Goal: Information Seeking & Learning: Learn about a topic

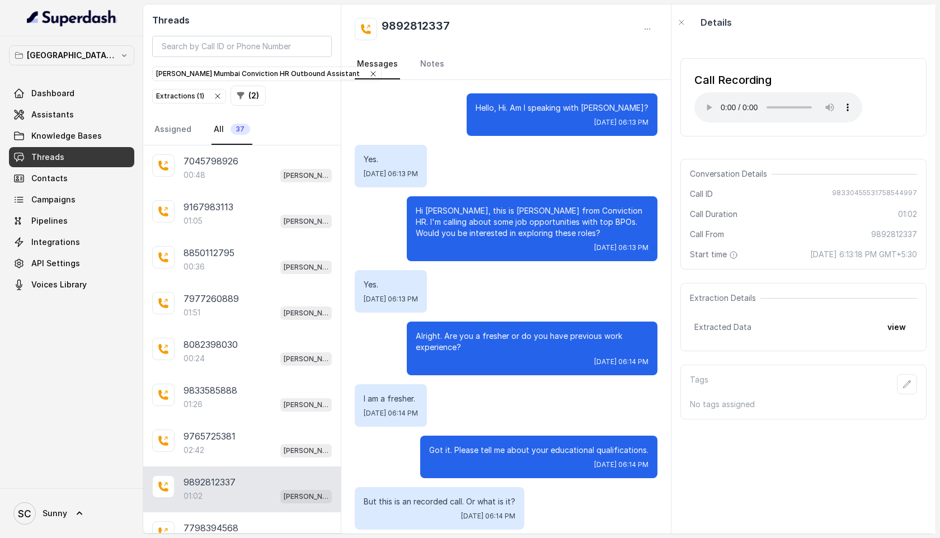
scroll to position [312, 0]
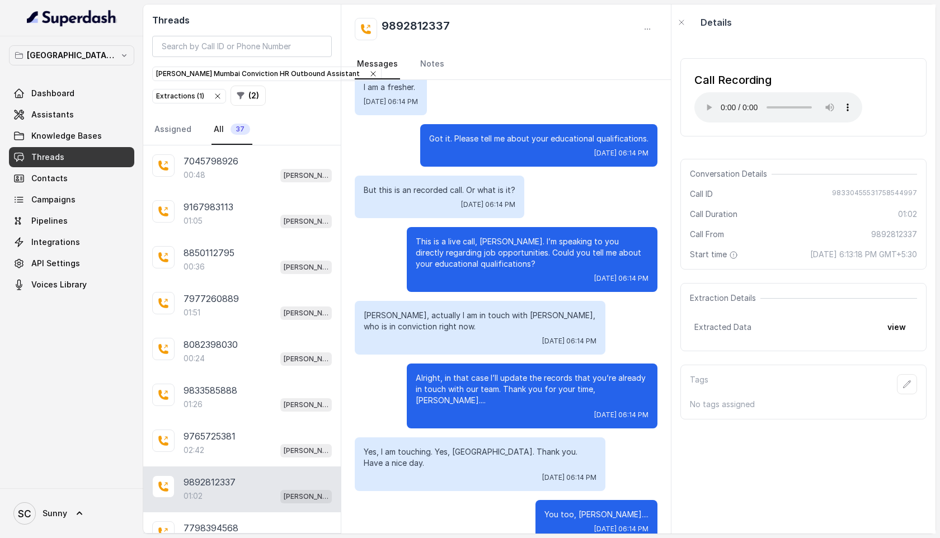
click at [213, 89] on button "Extractions ( 1 )" at bounding box center [189, 96] width 74 height 15
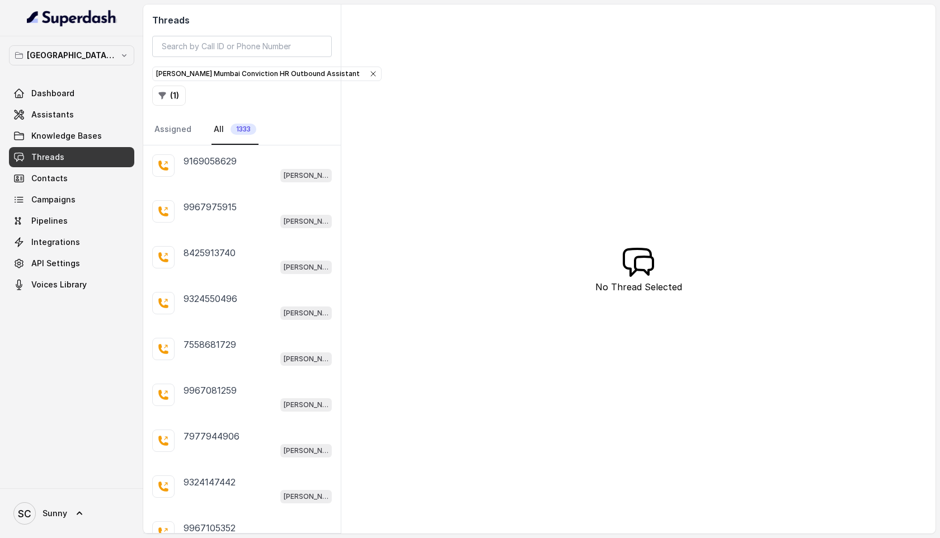
click at [369, 74] on icon "button" at bounding box center [373, 73] width 9 height 9
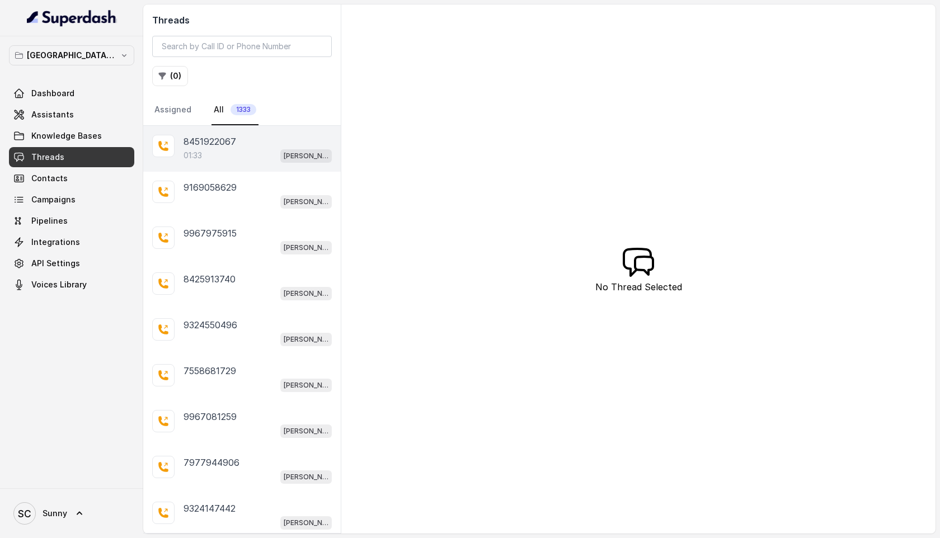
click at [202, 140] on p "8451922067" at bounding box center [210, 141] width 53 height 13
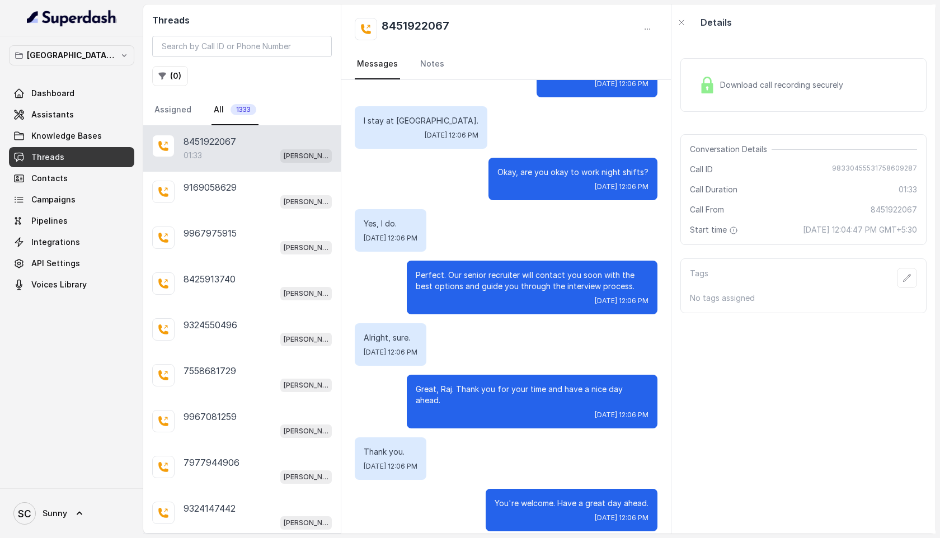
scroll to position [22, 0]
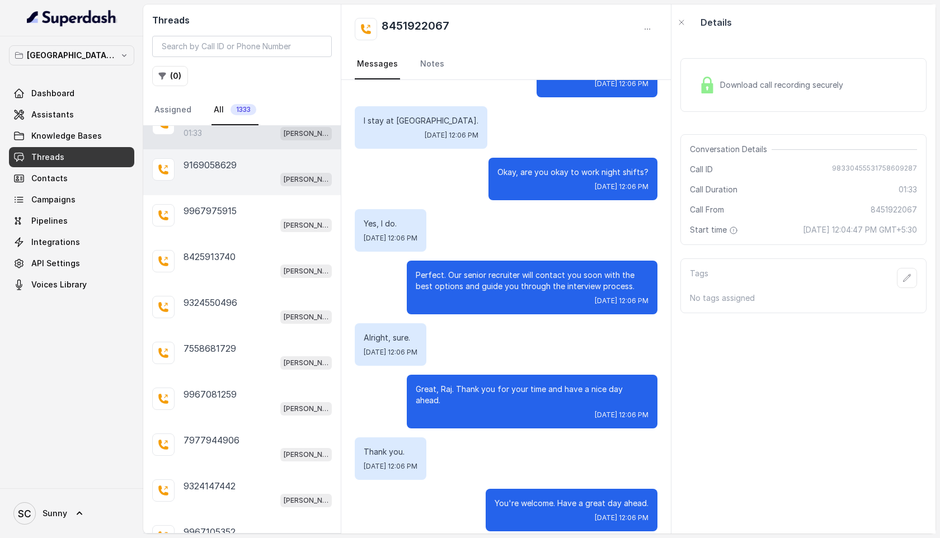
click at [207, 176] on div "[PERSON_NAME] Mumbai Conviction HR Outbound Assistant" at bounding box center [258, 179] width 148 height 15
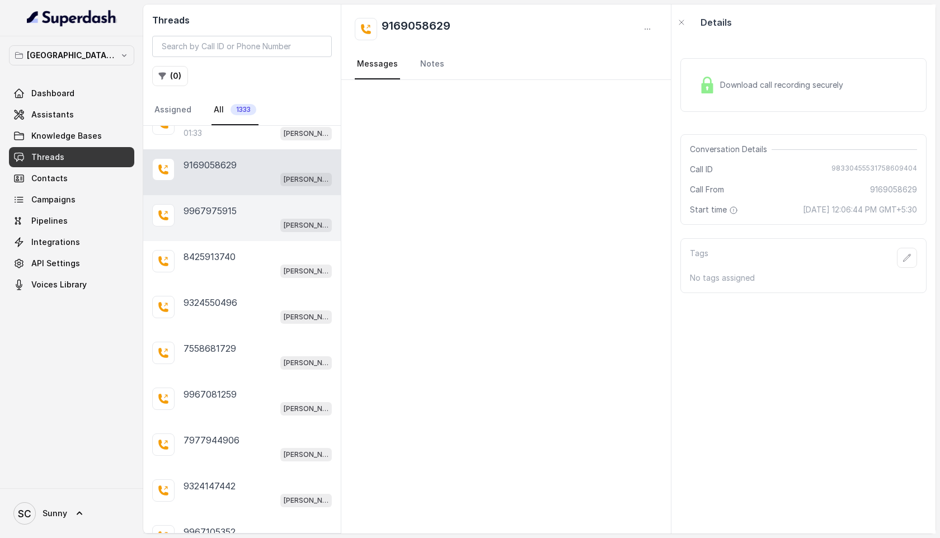
click at [232, 216] on p "9967975915" at bounding box center [210, 210] width 53 height 13
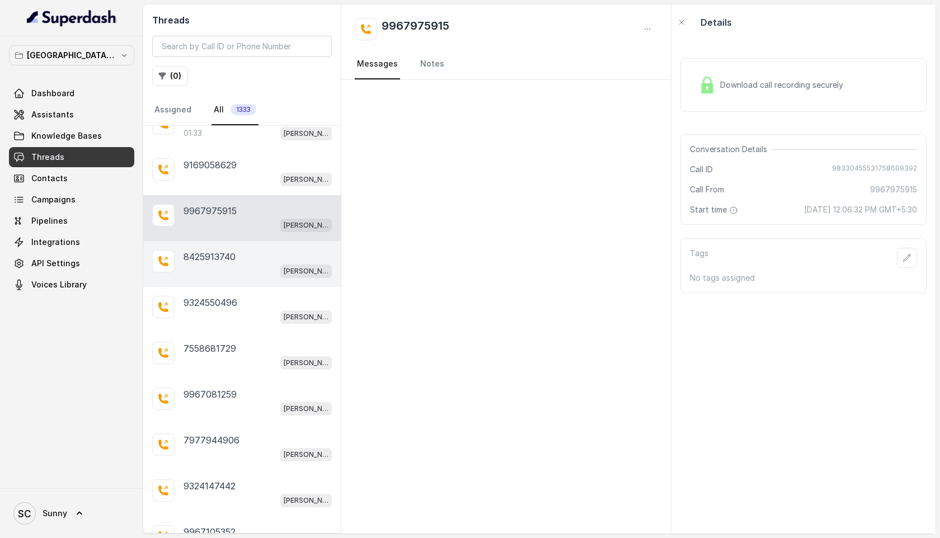
click at [229, 258] on p "8425913740" at bounding box center [210, 256] width 52 height 13
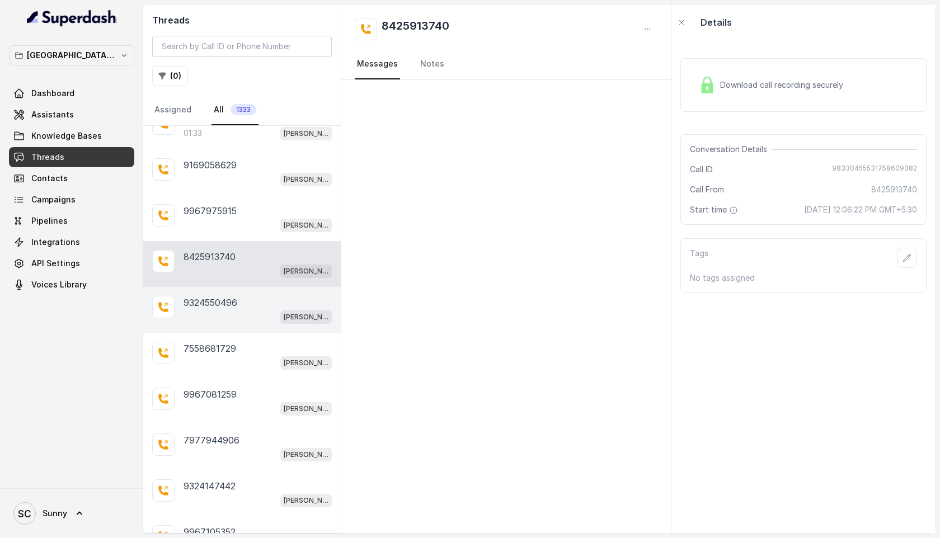
click at [226, 304] on p "9324550496" at bounding box center [211, 302] width 54 height 13
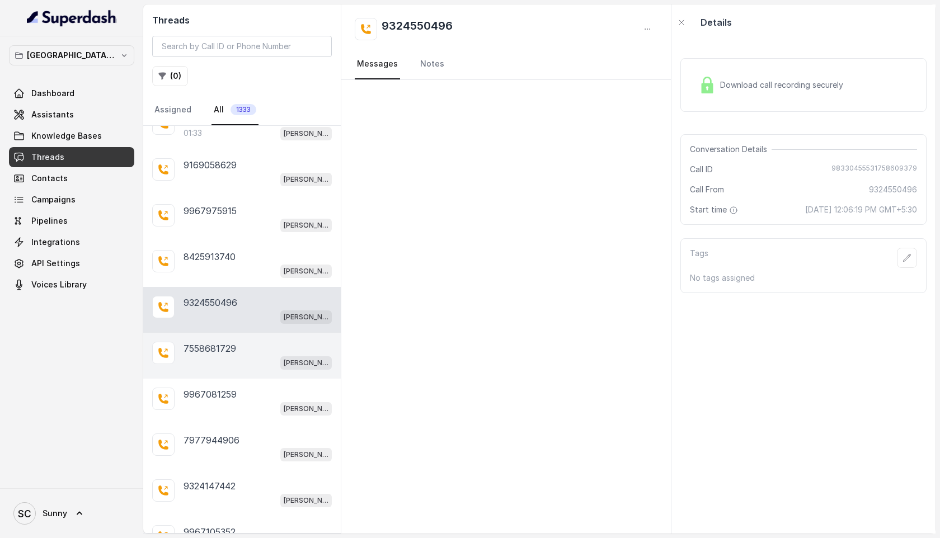
click at [222, 351] on p "7558681729" at bounding box center [210, 348] width 53 height 13
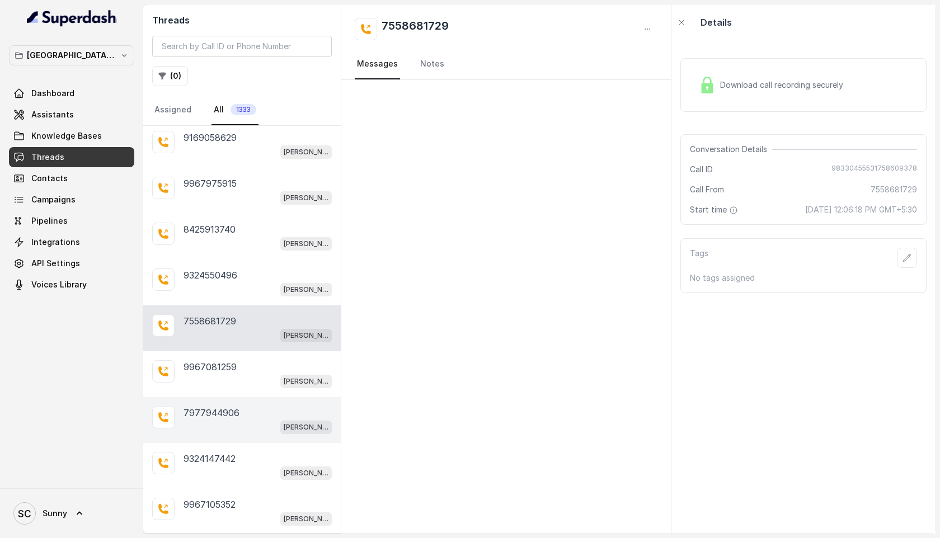
scroll to position [80, 0]
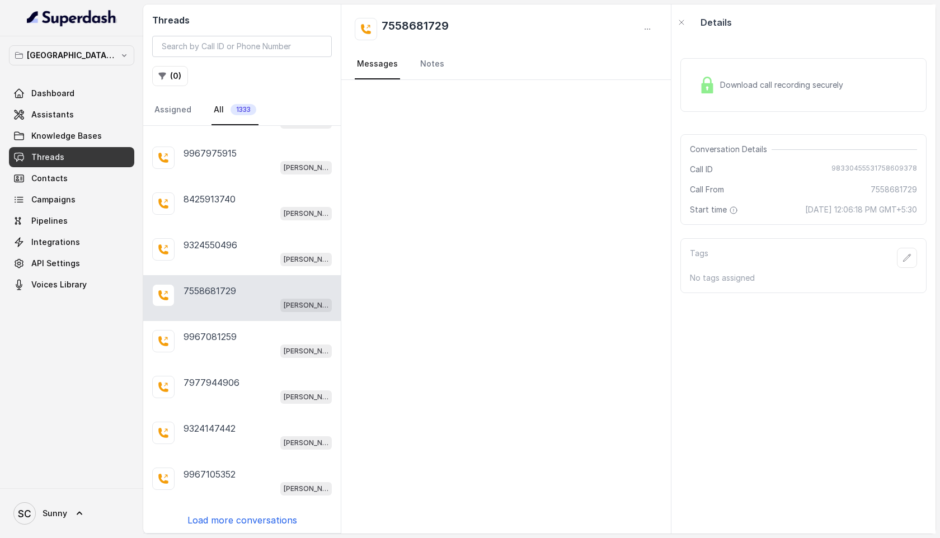
click at [233, 523] on p "Load more conversations" at bounding box center [242, 520] width 110 height 13
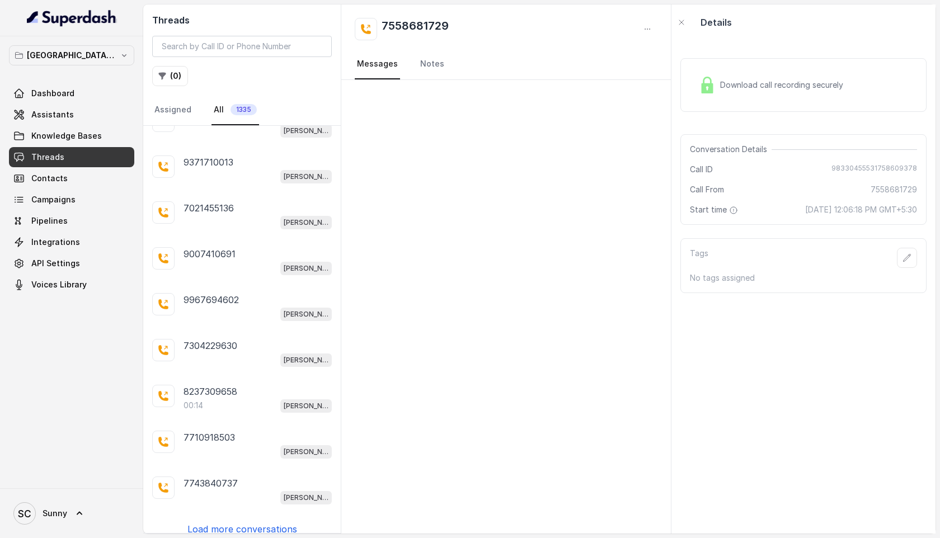
scroll to position [532, 0]
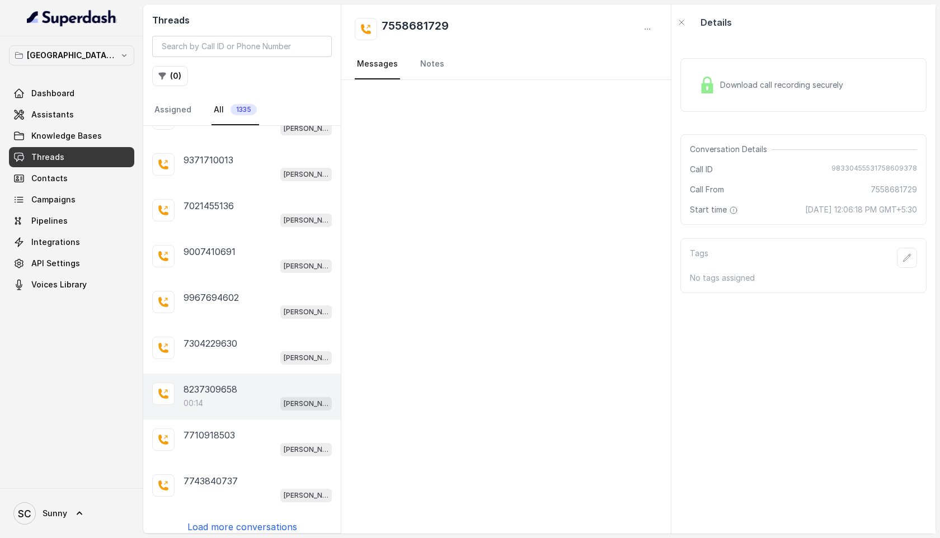
click at [207, 396] on div "00:14 [PERSON_NAME] Mumbai Conviction HR Outbound Assistant" at bounding box center [258, 403] width 148 height 15
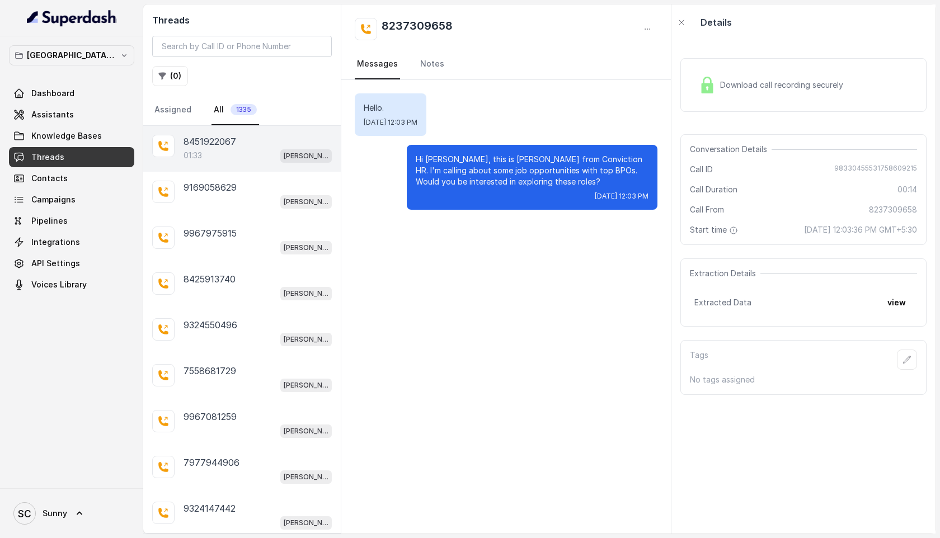
click at [244, 154] on div "01:33 [PERSON_NAME] Mumbai Conviction HR Outbound Assistant" at bounding box center [258, 155] width 148 height 15
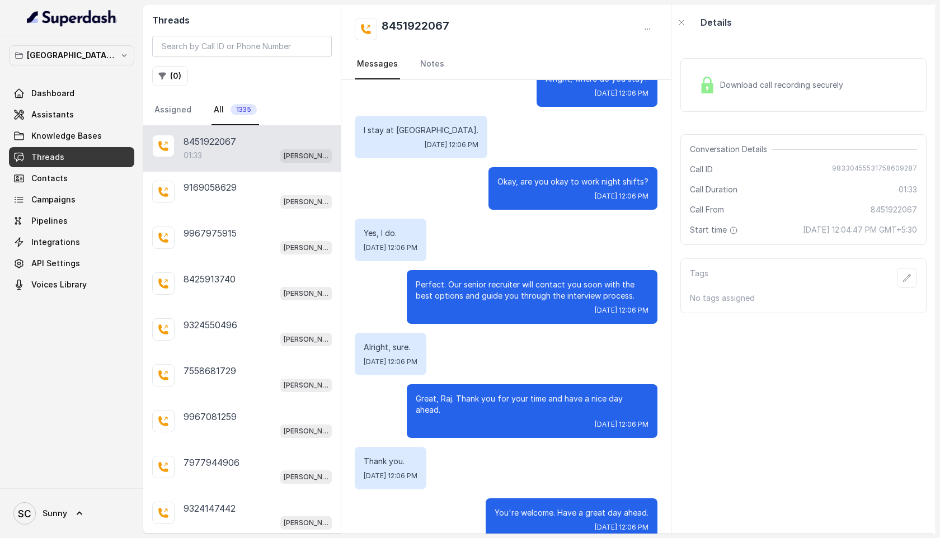
scroll to position [929, 0]
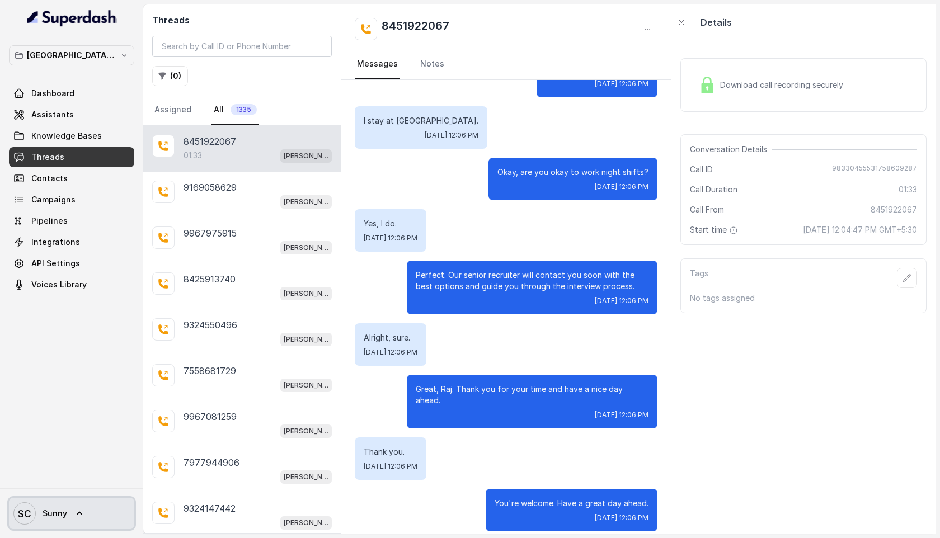
click at [86, 513] on link "SC Sunny" at bounding box center [71, 513] width 125 height 31
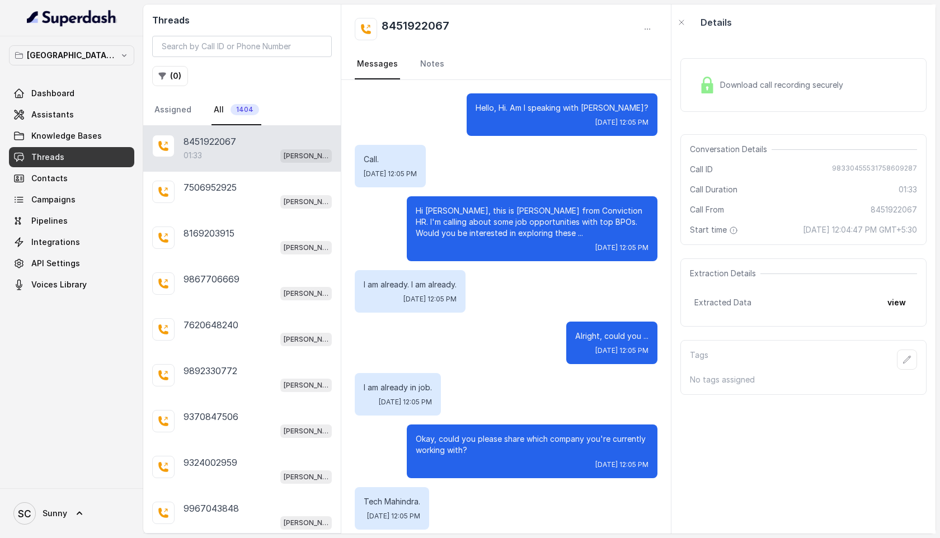
scroll to position [929, 0]
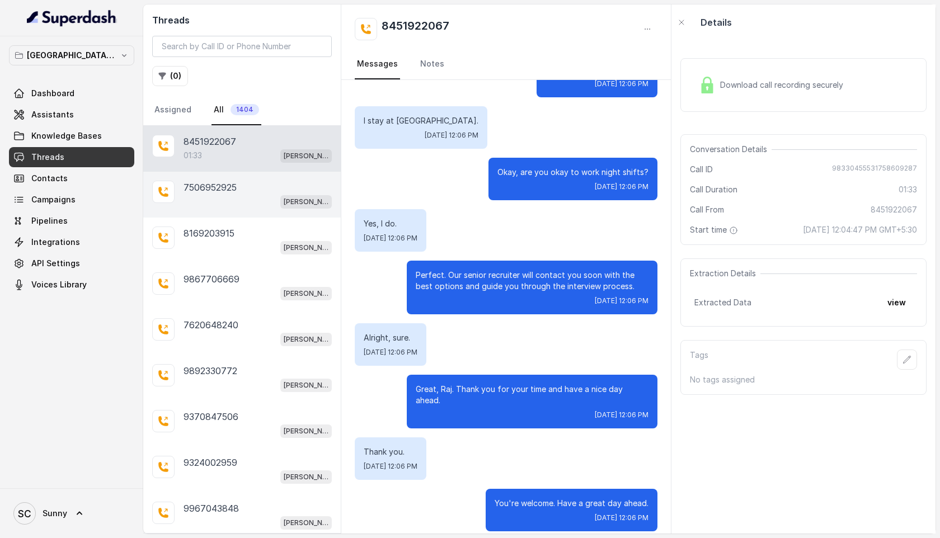
click at [211, 185] on p "7506952925" at bounding box center [210, 187] width 53 height 13
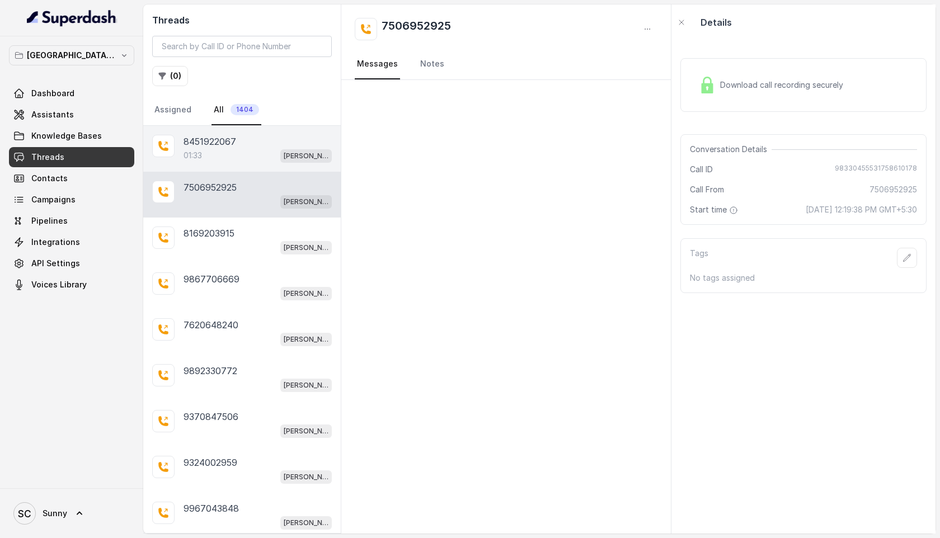
click at [214, 147] on p "8451922067" at bounding box center [210, 141] width 53 height 13
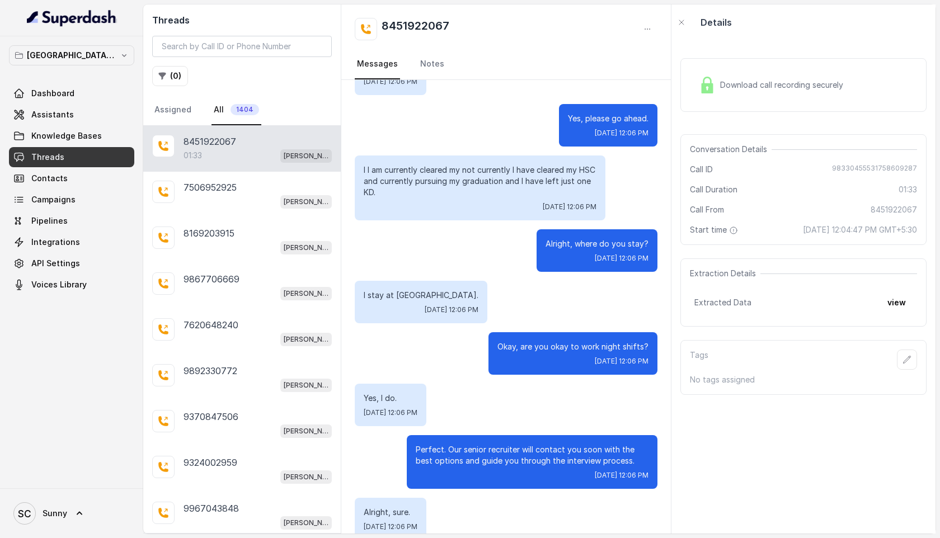
scroll to position [929, 0]
